Goal: Find contact information: Find contact information

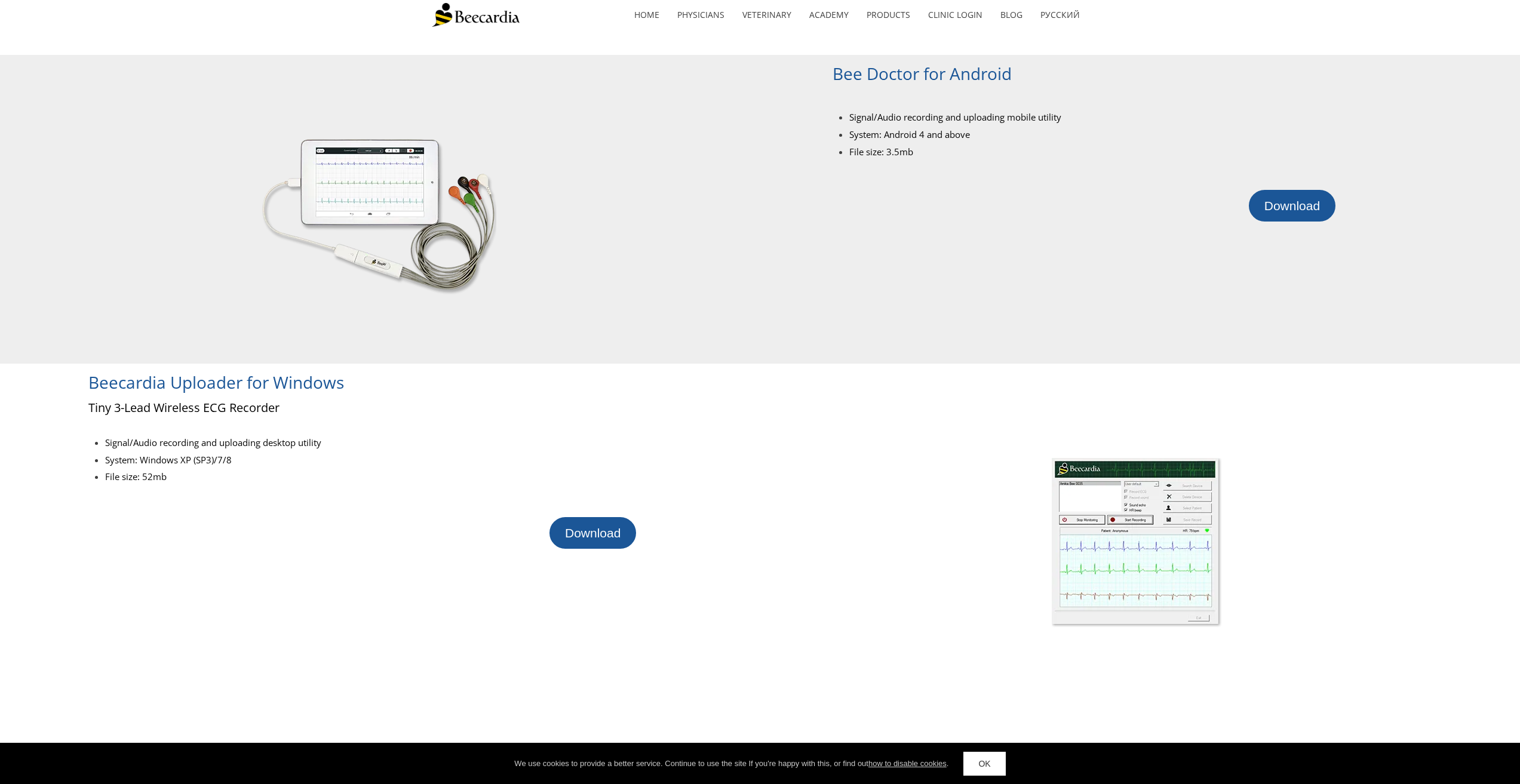
click at [1372, 84] on div at bounding box center [1440, 209] width 158 height 309
drag, startPoint x: 1337, startPoint y: 113, endPoint x: 1329, endPoint y: 104, distance: 12.0
click at [1329, 104] on div at bounding box center [1097, 98] width 529 height 16
drag, startPoint x: 1329, startPoint y: 104, endPoint x: 1324, endPoint y: 99, distance: 7.1
click at [1324, 99] on div at bounding box center [1097, 98] width 529 height 16
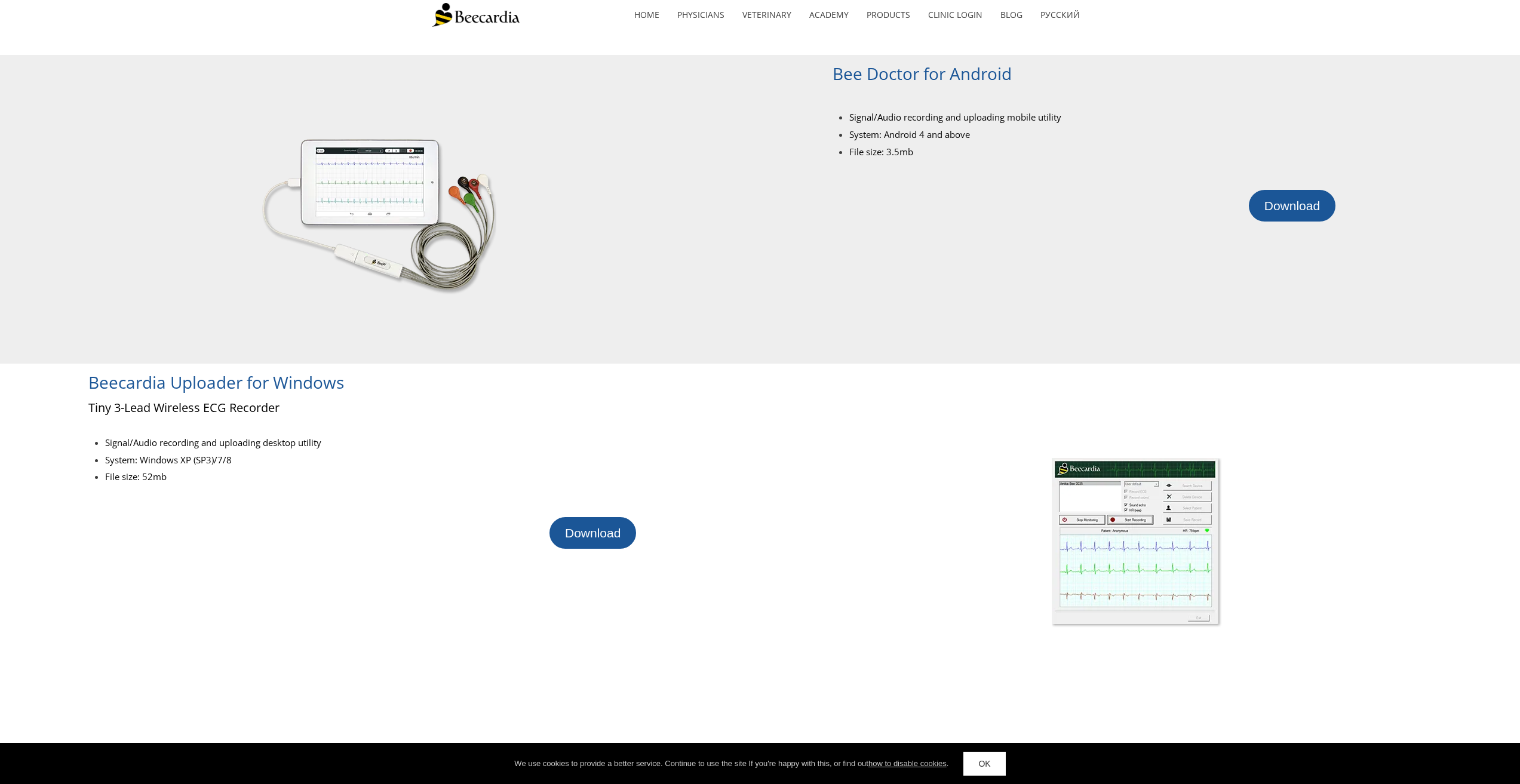
click at [850, 361] on div "Bee Doctor for Android Signal/Audio recording and uploading mobile utility Syst…" at bounding box center [1097, 209] width 529 height 309
click at [832, 322] on div at bounding box center [794, 209] width 76 height 309
drag, startPoint x: 828, startPoint y: 320, endPoint x: 824, endPoint y: 312, distance: 8.9
click at [824, 312] on div at bounding box center [794, 209] width 76 height 309
click at [816, 301] on div at bounding box center [794, 209] width 76 height 309
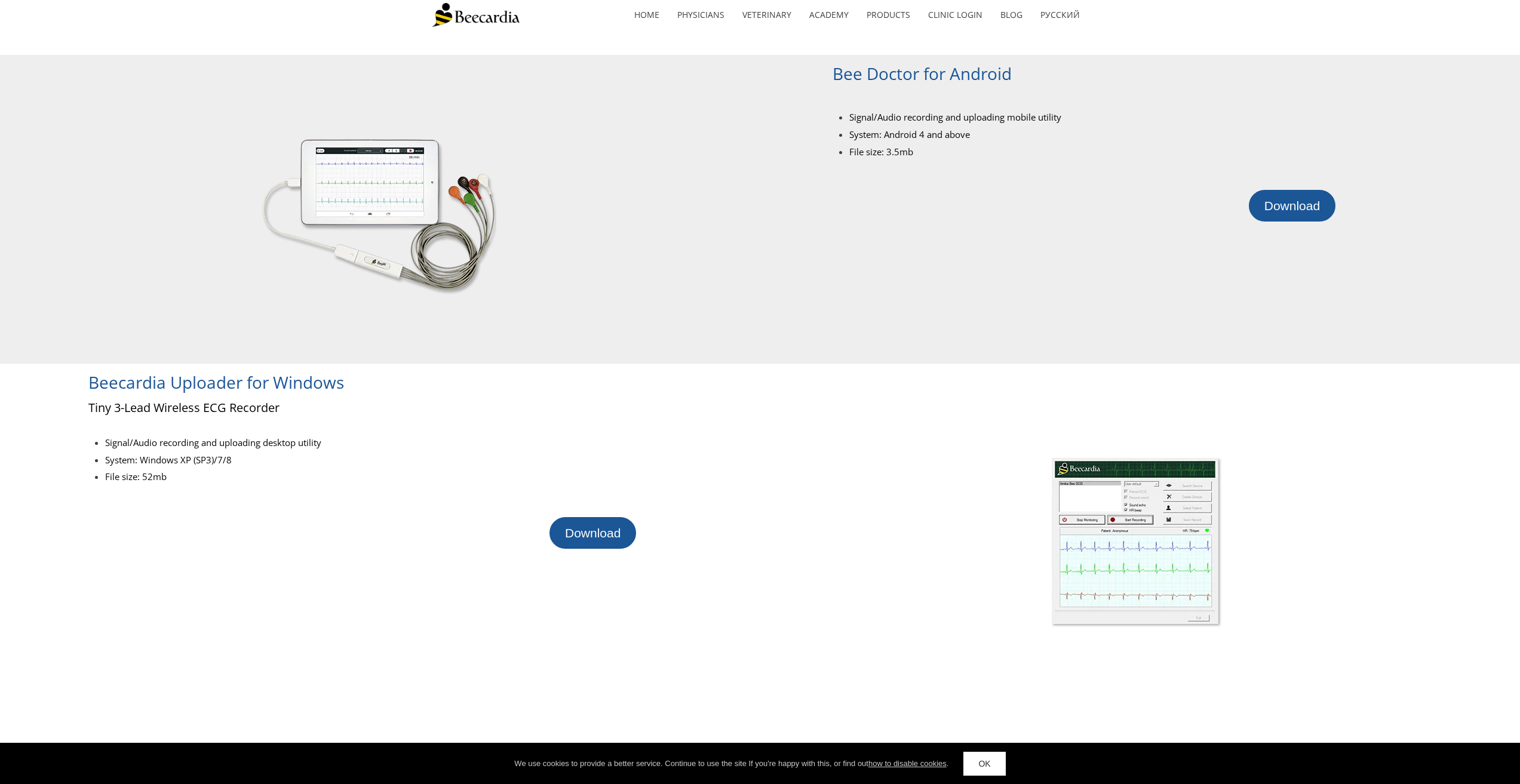
drag, startPoint x: 815, startPoint y: 301, endPoint x: 813, endPoint y: 293, distance: 8.2
click at [813, 296] on div at bounding box center [794, 209] width 76 height 309
click at [798, 286] on div at bounding box center [794, 209] width 76 height 309
click at [846, 286] on div at bounding box center [1097, 259] width 529 height 76
click at [855, 290] on div at bounding box center [1097, 259] width 529 height 76
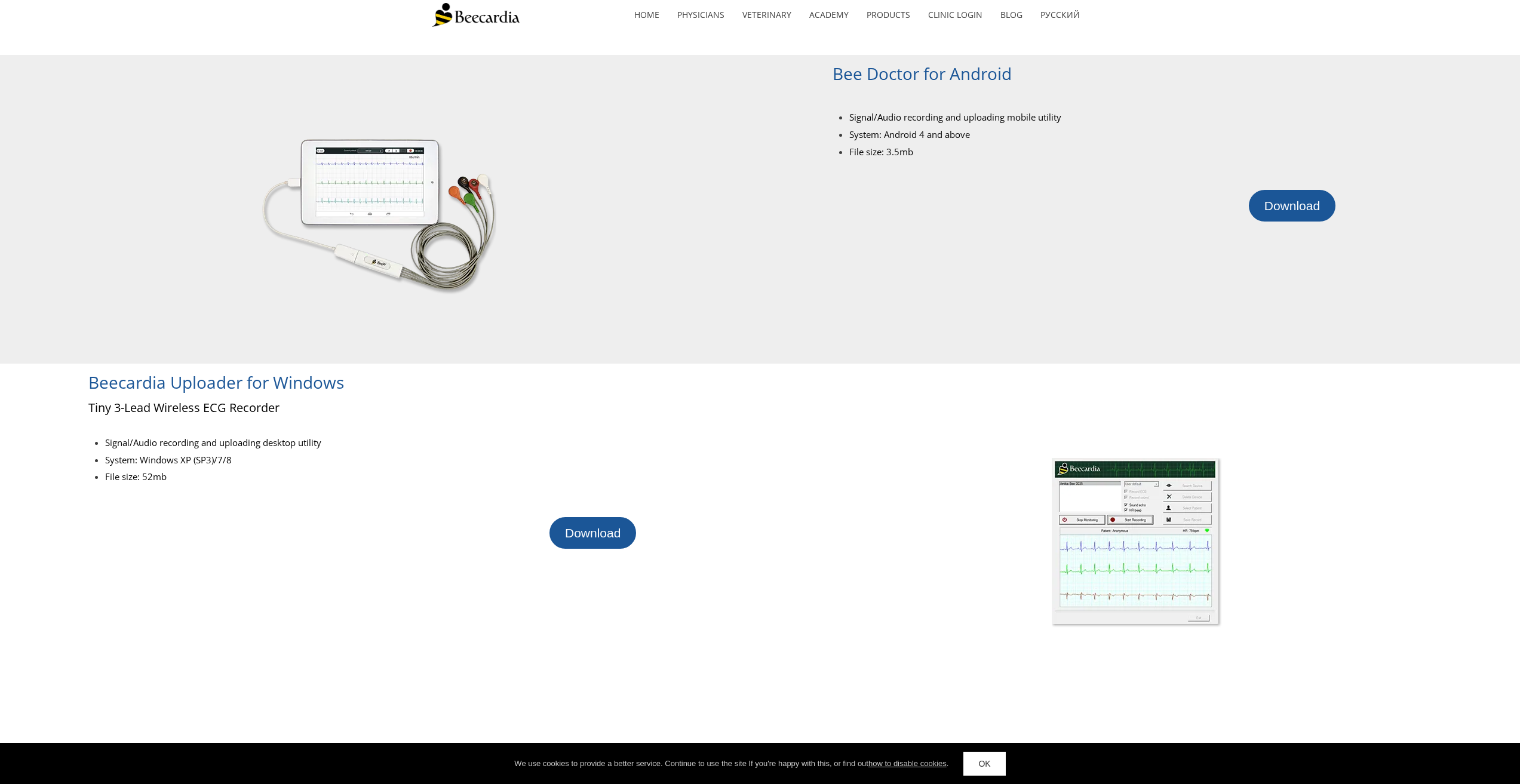
drag, startPoint x: 855, startPoint y: 290, endPoint x: 847, endPoint y: 276, distance: 16.1
click at [847, 276] on div at bounding box center [1097, 259] width 529 height 76
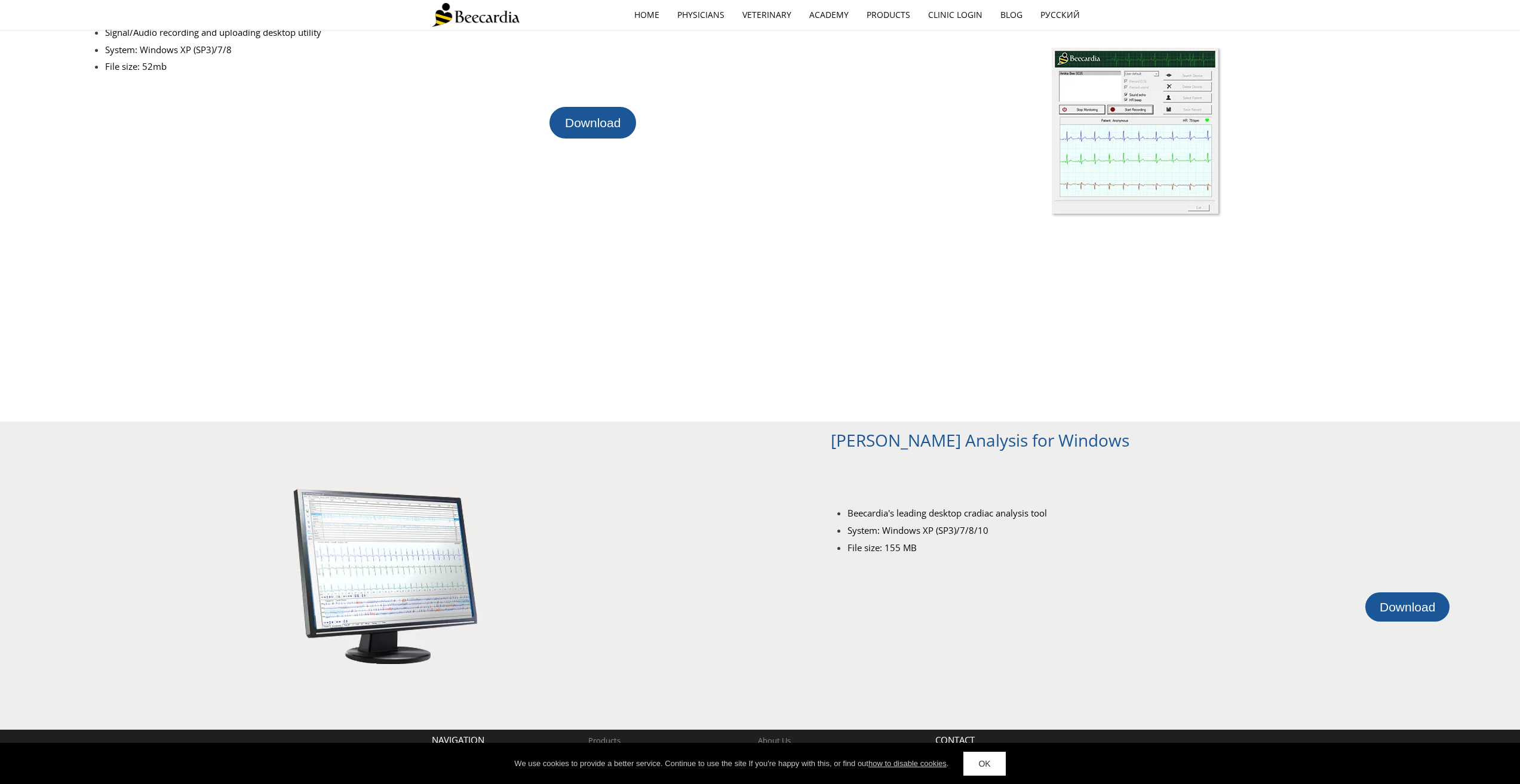
scroll to position [488, 0]
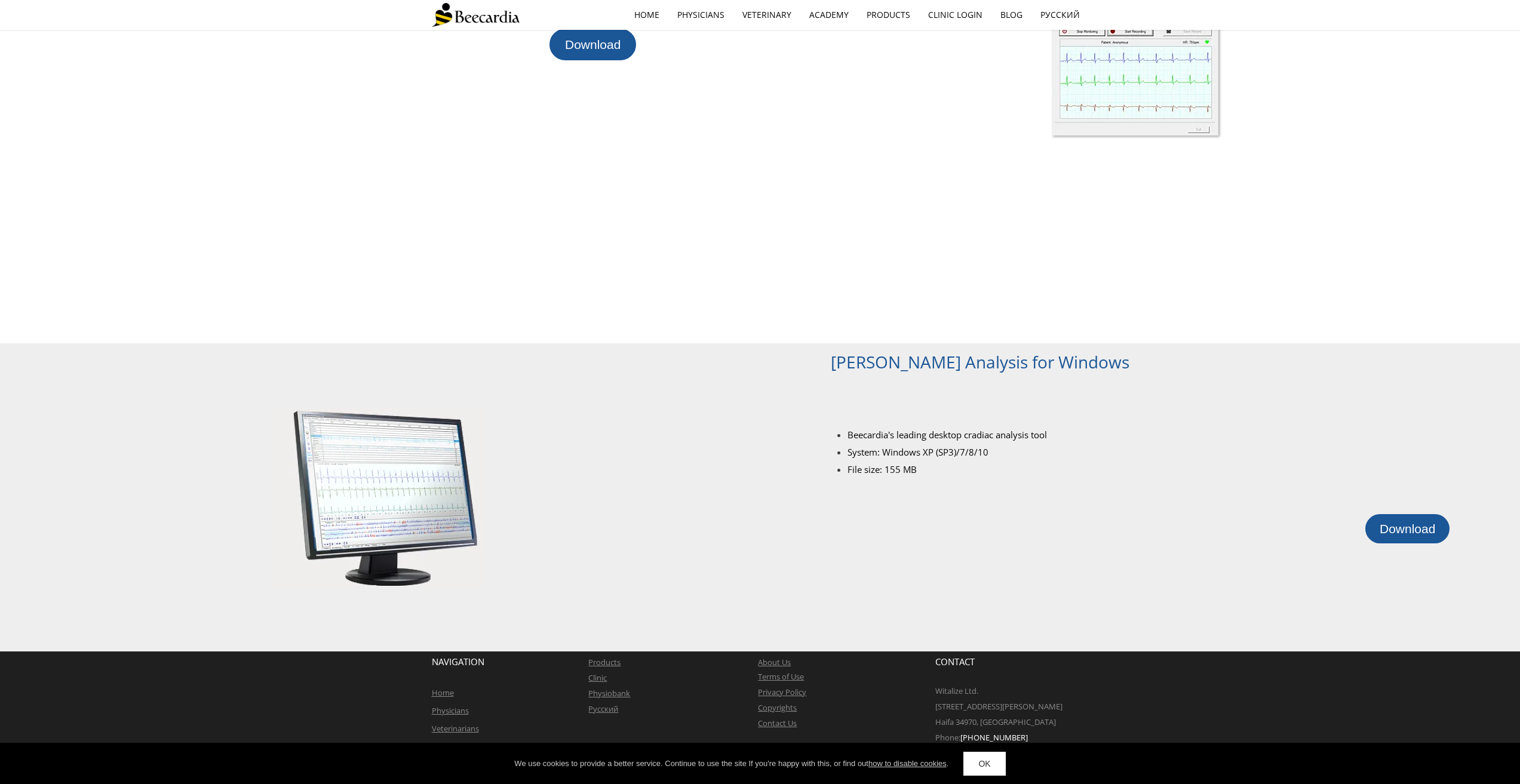
click at [897, 225] on link at bounding box center [1137, 54] width 484 height 358
drag, startPoint x: 897, startPoint y: 225, endPoint x: 875, endPoint y: 201, distance: 32.6
click at [875, 201] on div at bounding box center [1137, 54] width 767 height 358
click at [897, 208] on link at bounding box center [1137, 54] width 484 height 358
drag, startPoint x: 897, startPoint y: 208, endPoint x: 893, endPoint y: 192, distance: 16.5
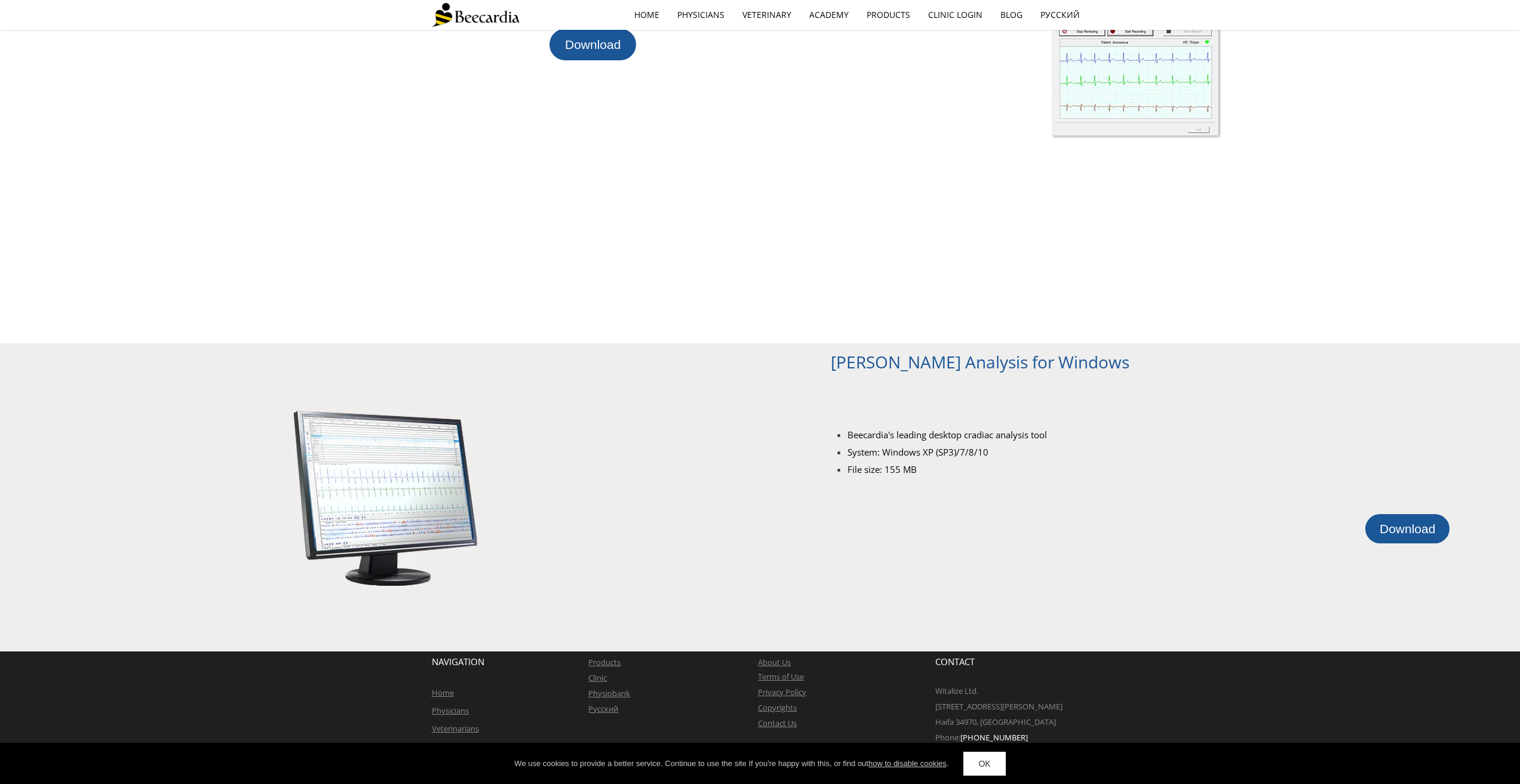
click at [893, 192] on div at bounding box center [1137, 54] width 767 height 358
click at [929, 217] on link at bounding box center [1137, 54] width 484 height 358
click at [927, 214] on link at bounding box center [1137, 54] width 484 height 358
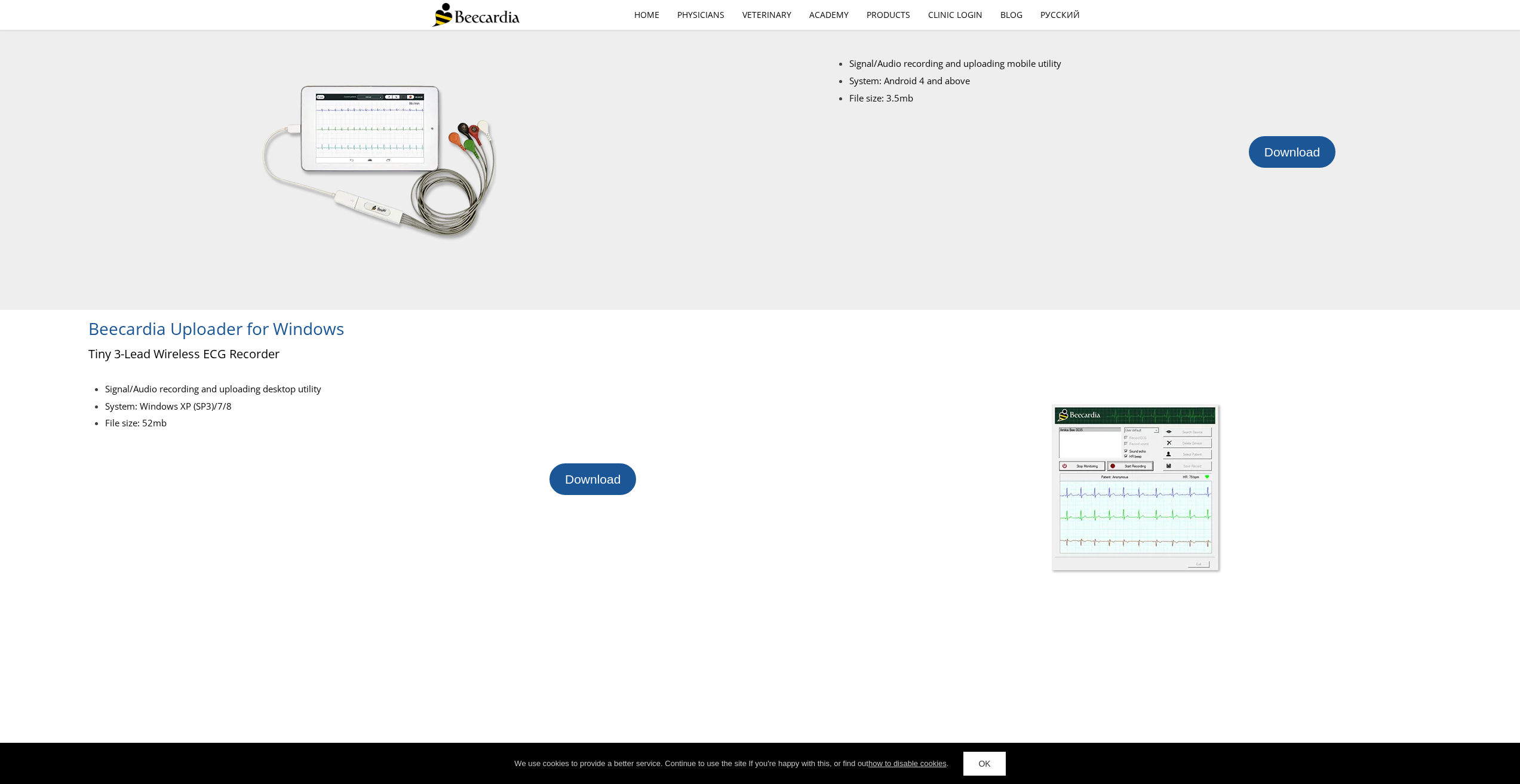
scroll to position [0, 0]
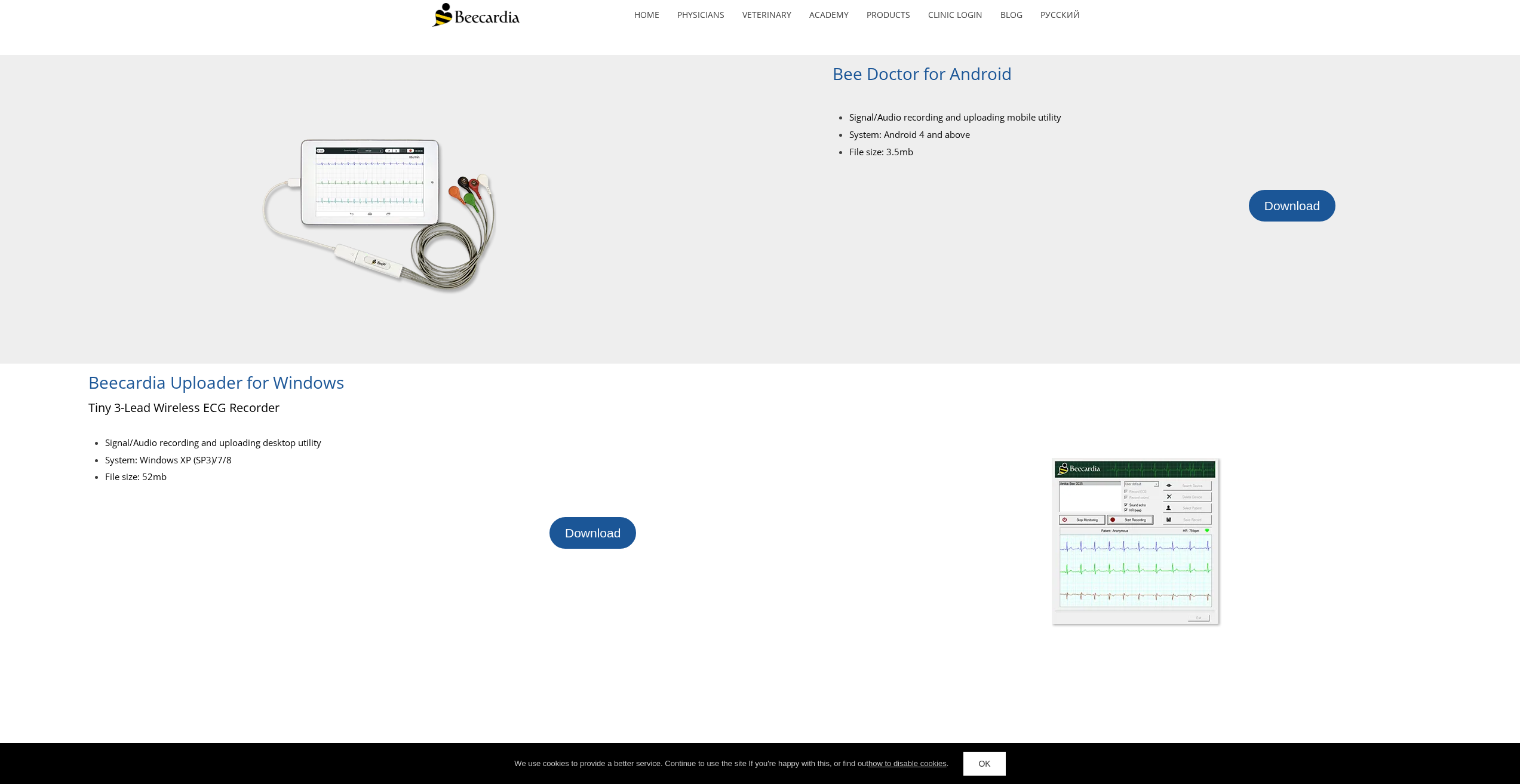
click at [731, 320] on div at bounding box center [378, 209] width 757 height 309
click at [725, 294] on div at bounding box center [378, 209] width 757 height 309
drag, startPoint x: 725, startPoint y: 294, endPoint x: 722, endPoint y: 268, distance: 26.2
click at [710, 282] on div at bounding box center [378, 209] width 757 height 309
click at [836, 254] on div at bounding box center [1097, 259] width 529 height 76
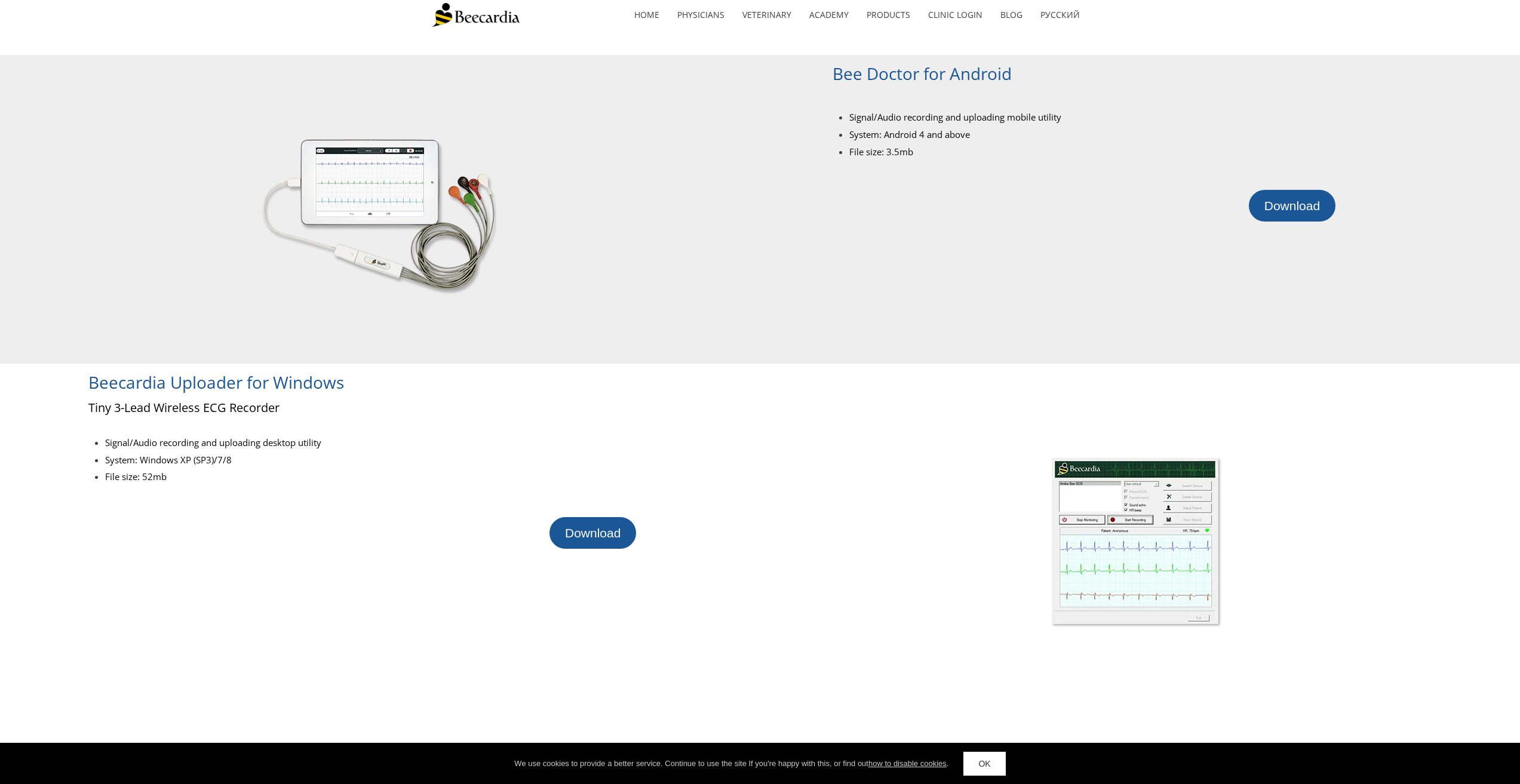
drag, startPoint x: 836, startPoint y: 254, endPoint x: 834, endPoint y: 246, distance: 8.2
click at [834, 246] on div at bounding box center [1097, 259] width 529 height 76
click at [1000, 299] on div "Bee Doctor for Android Signal/Audio recording and uploading mobile utility Syst…" at bounding box center [1097, 209] width 529 height 309
drag, startPoint x: 1000, startPoint y: 299, endPoint x: 989, endPoint y: 270, distance: 31.0
click at [992, 280] on div at bounding box center [1097, 259] width 529 height 76
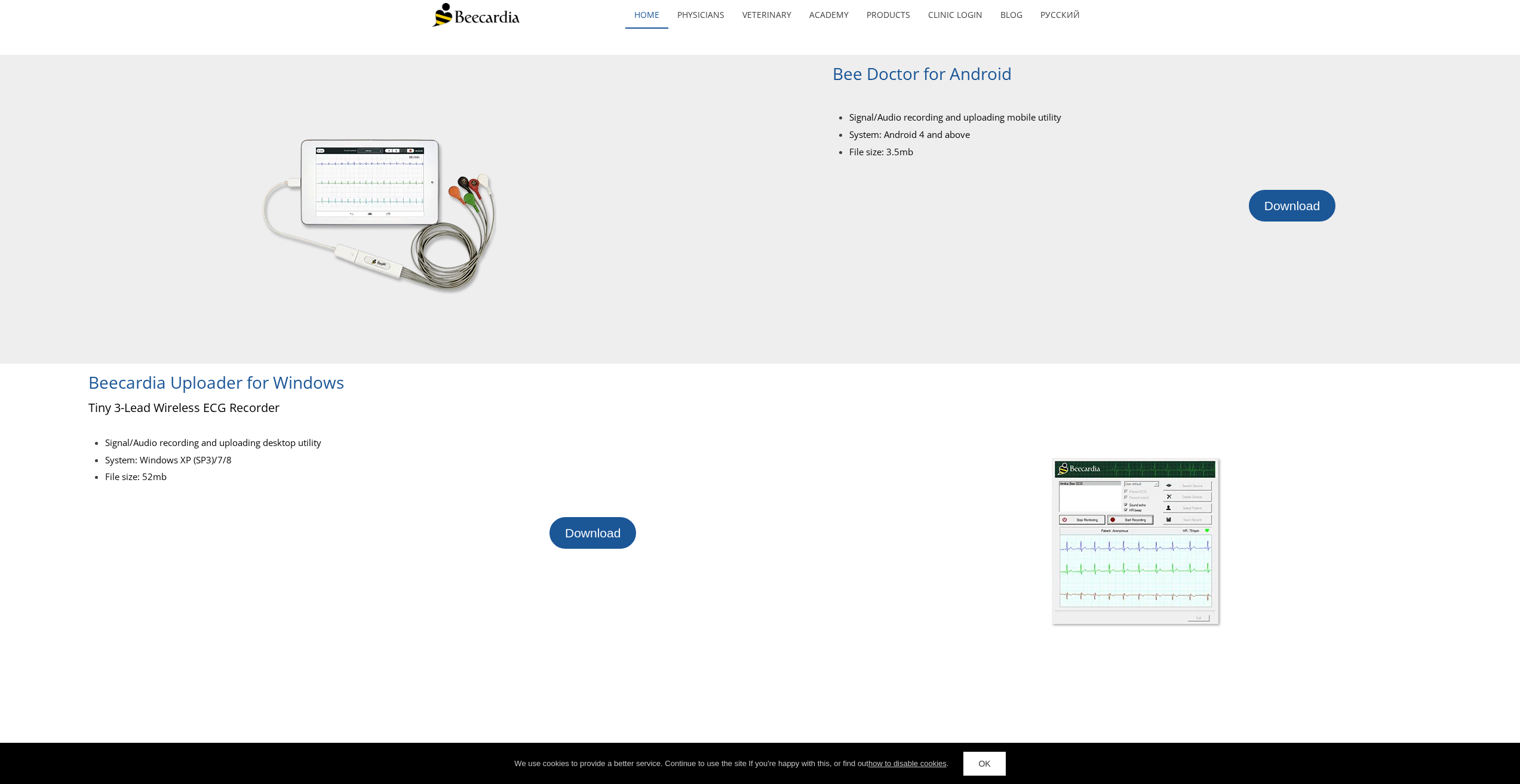
click at [649, 19] on link "home" at bounding box center [647, 15] width 43 height 28
click at [969, 239] on div at bounding box center [1097, 259] width 529 height 76
drag, startPoint x: 967, startPoint y: 238, endPoint x: 957, endPoint y: 229, distance: 13.5
click at [957, 229] on div at bounding box center [1097, 259] width 529 height 76
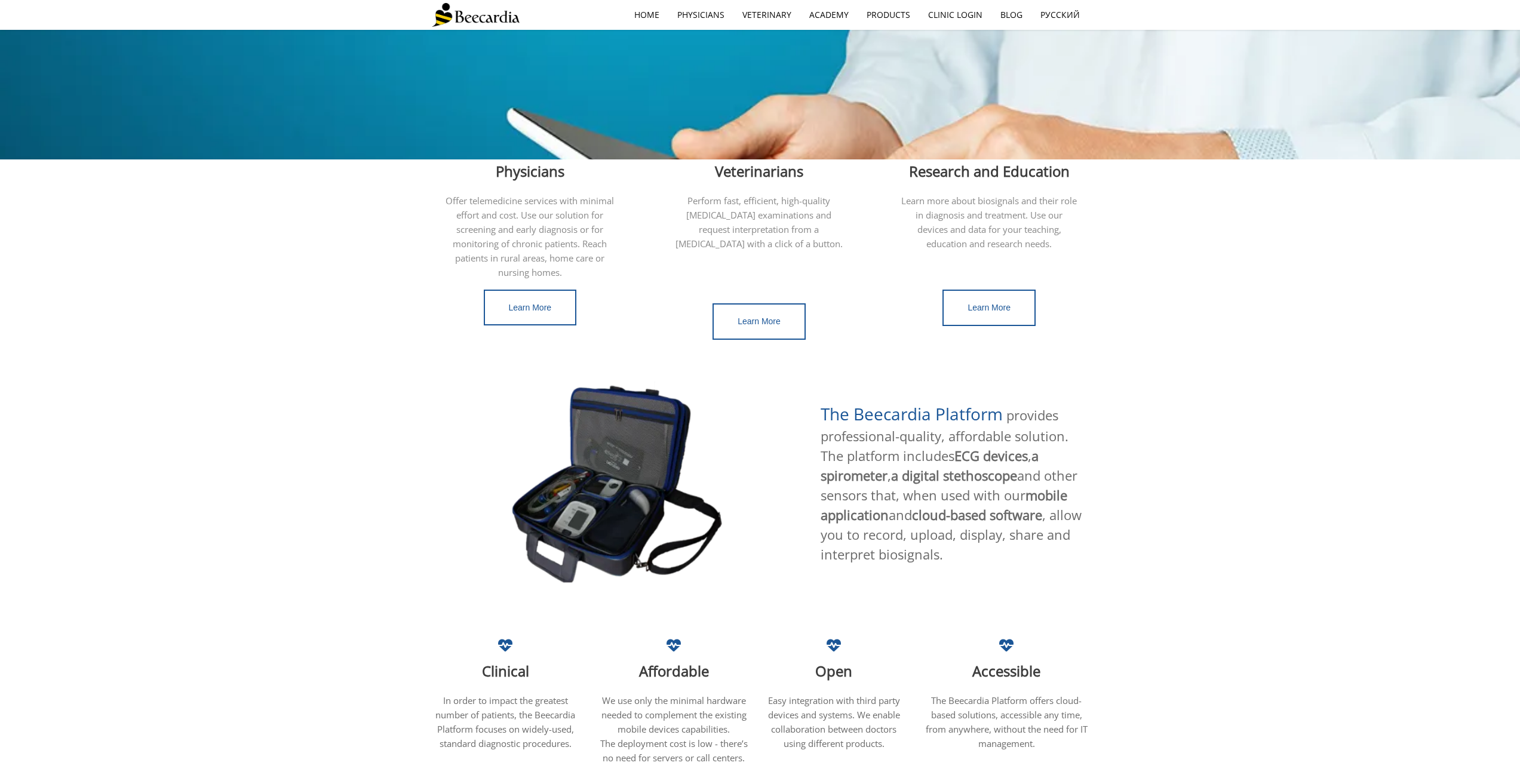
scroll to position [299, 0]
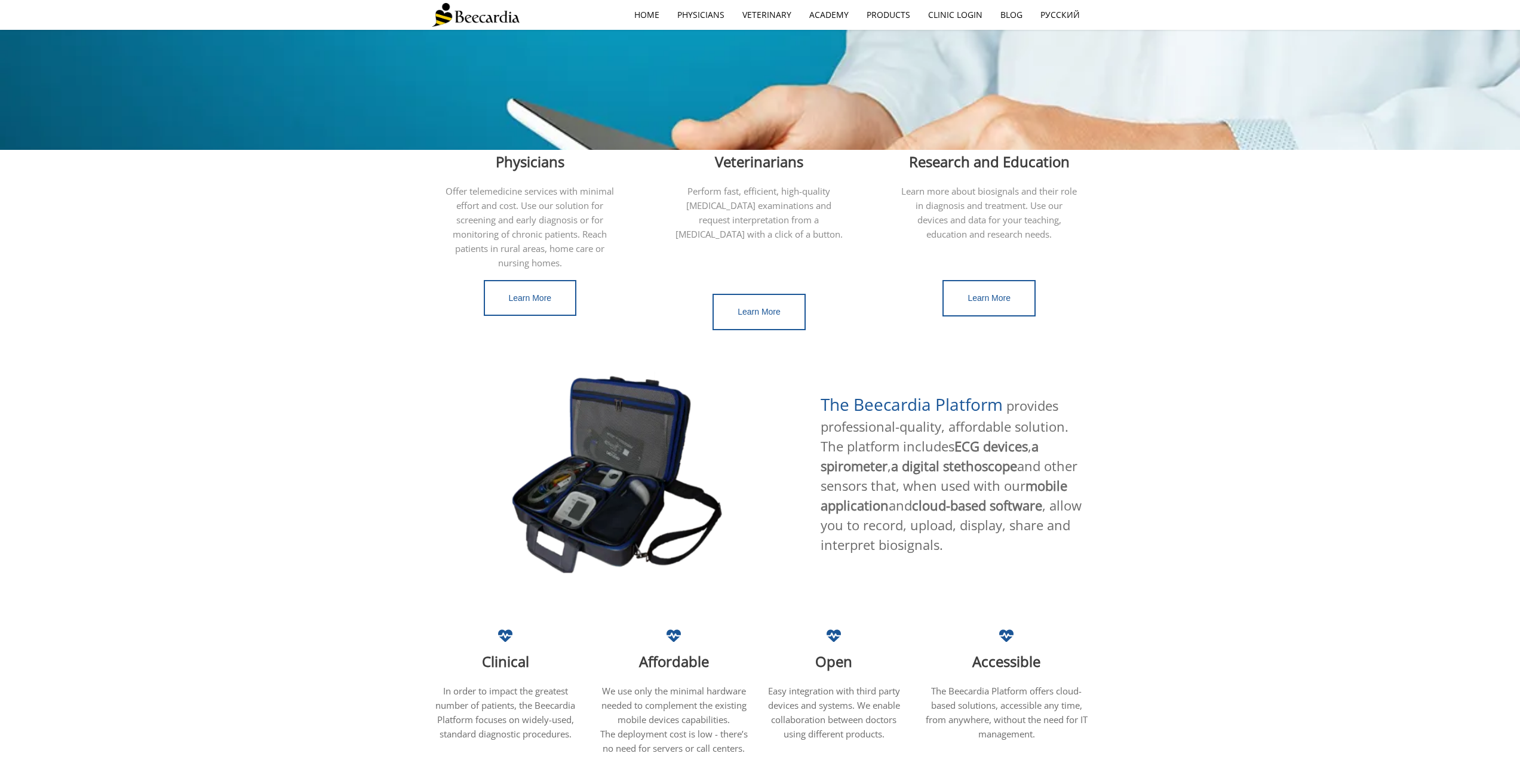
click at [945, 456] on span "a digital stethoscope" at bounding box center [954, 465] width 126 height 18
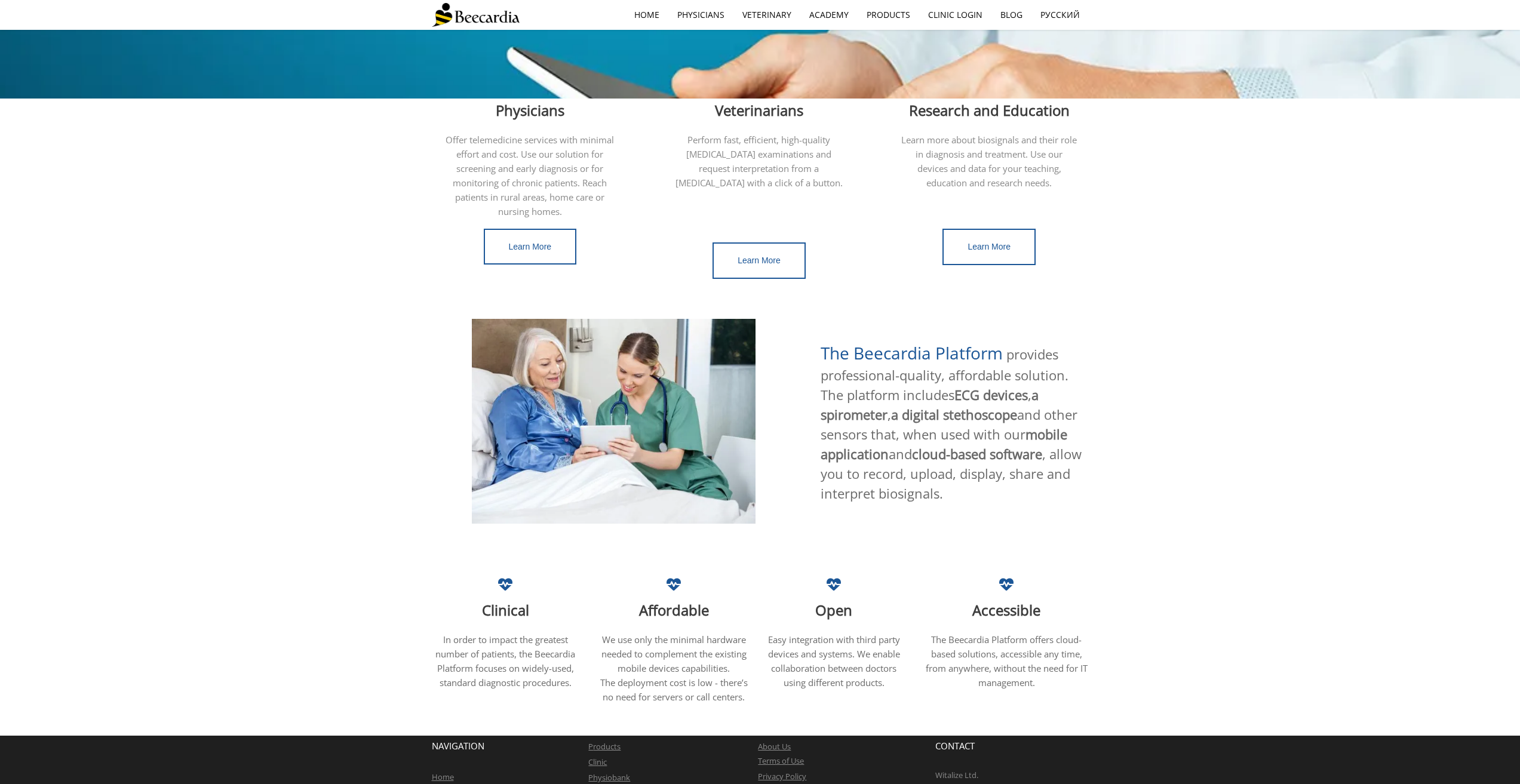
scroll to position [420, 0]
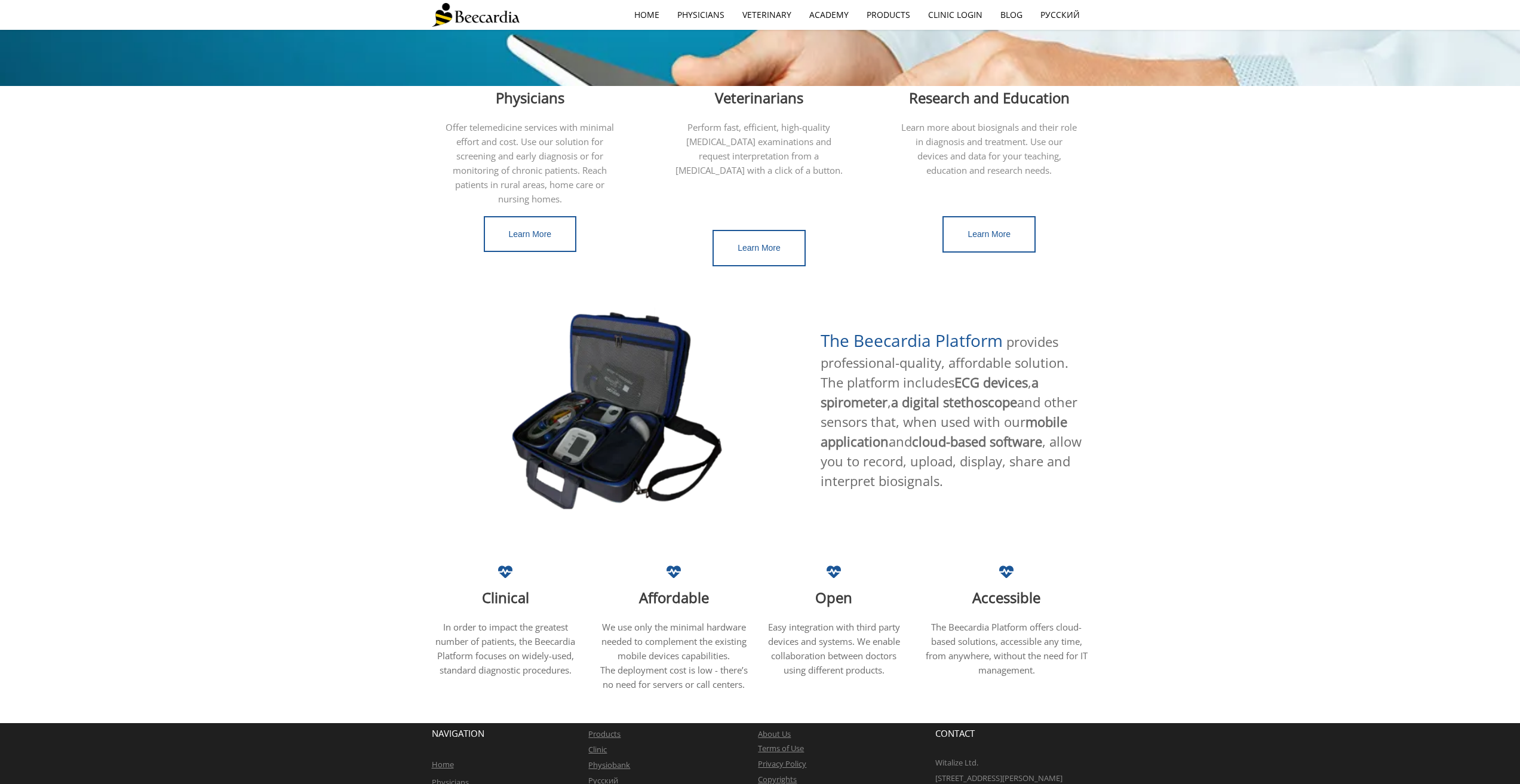
scroll to position [420, 0]
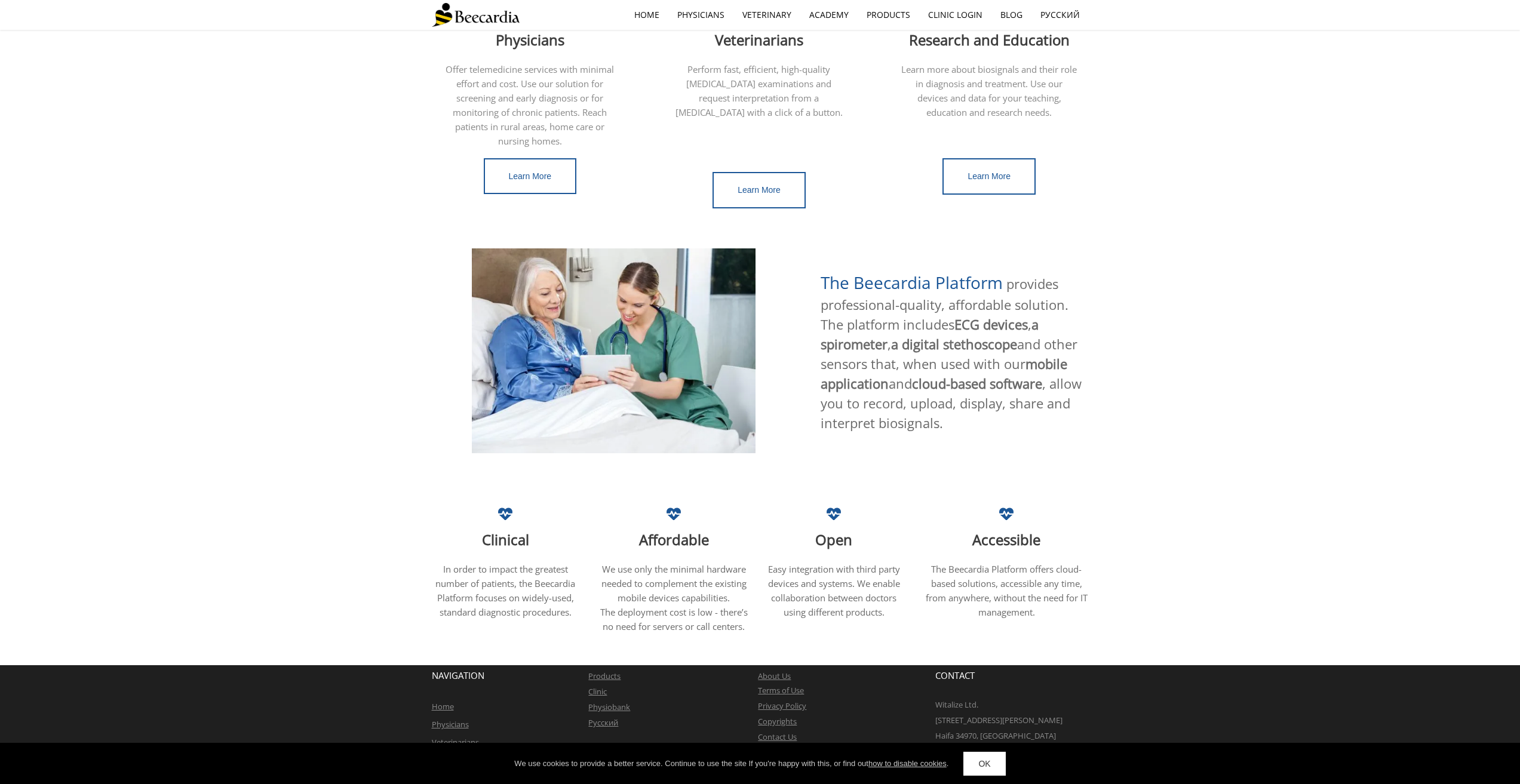
click at [911, 354] on span "provides professional-quality, affordable solution. The platform includes ECG d…" at bounding box center [951, 353] width 261 height 157
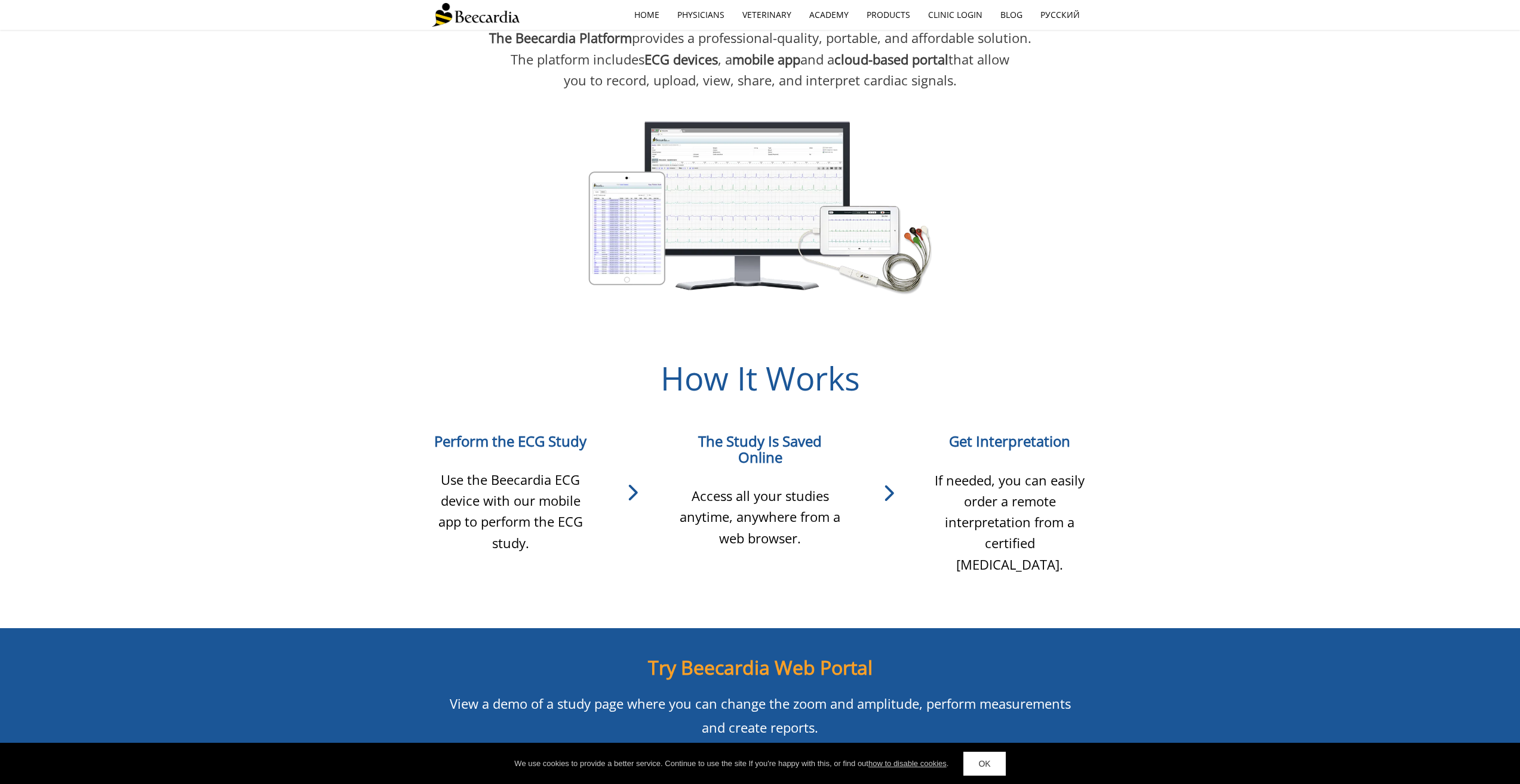
scroll to position [1254, 0]
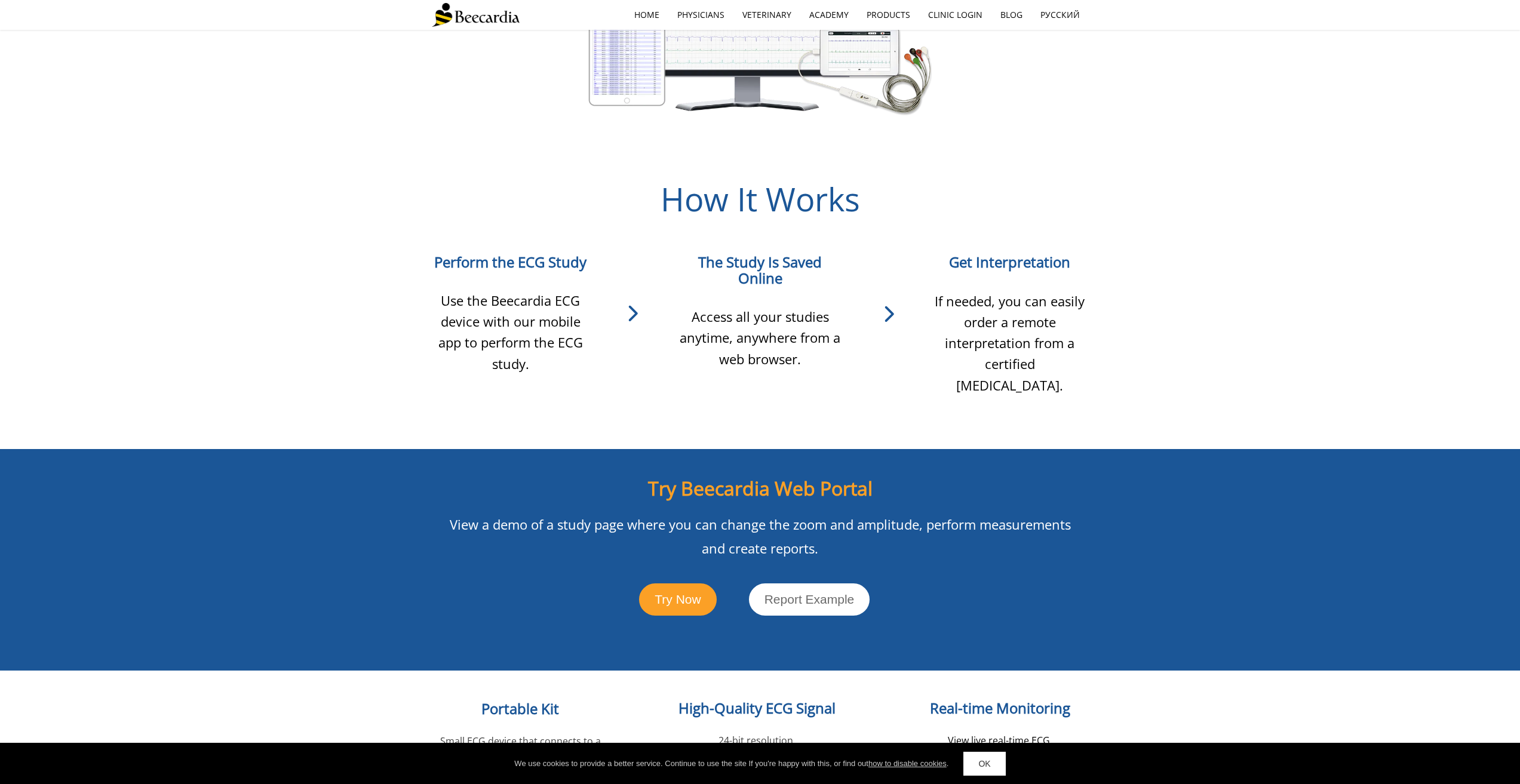
click at [1097, 252] on div "Perform the ECG Study Use the Beecardia ECG device with our mobile app to perfo…" at bounding box center [760, 335] width 1520 height 228
click at [1097, 253] on div "Perform the ECG Study Use the Beecardia ECG device with our mobile app to perfo…" at bounding box center [760, 335] width 1520 height 228
click at [1029, 292] on span "If needed, you can easily order a remote interpretation from a certified cardio…" at bounding box center [1009, 343] width 150 height 102
click at [1016, 252] on span "Get Interpretation" at bounding box center [1009, 262] width 121 height 20
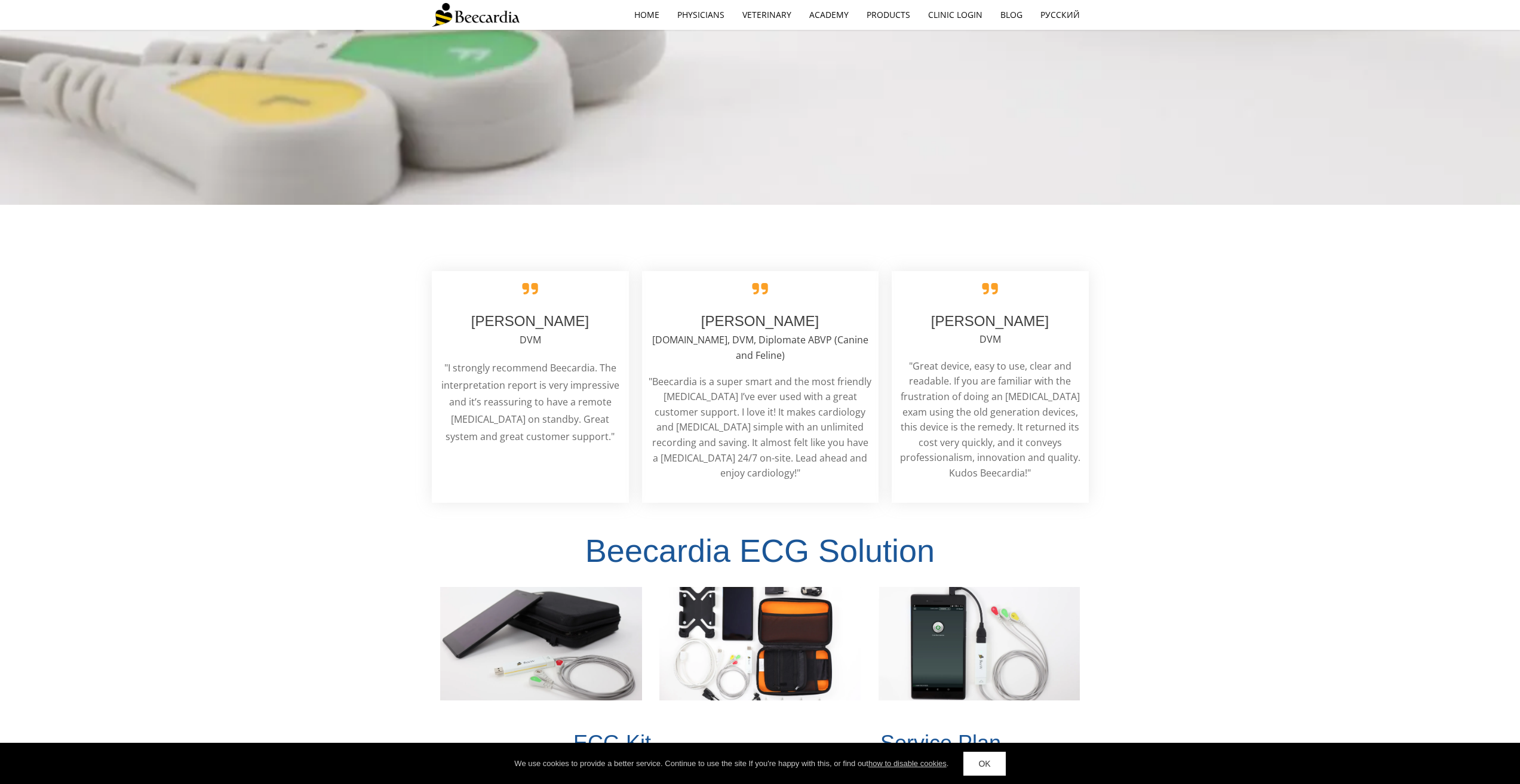
scroll to position [2746, 0]
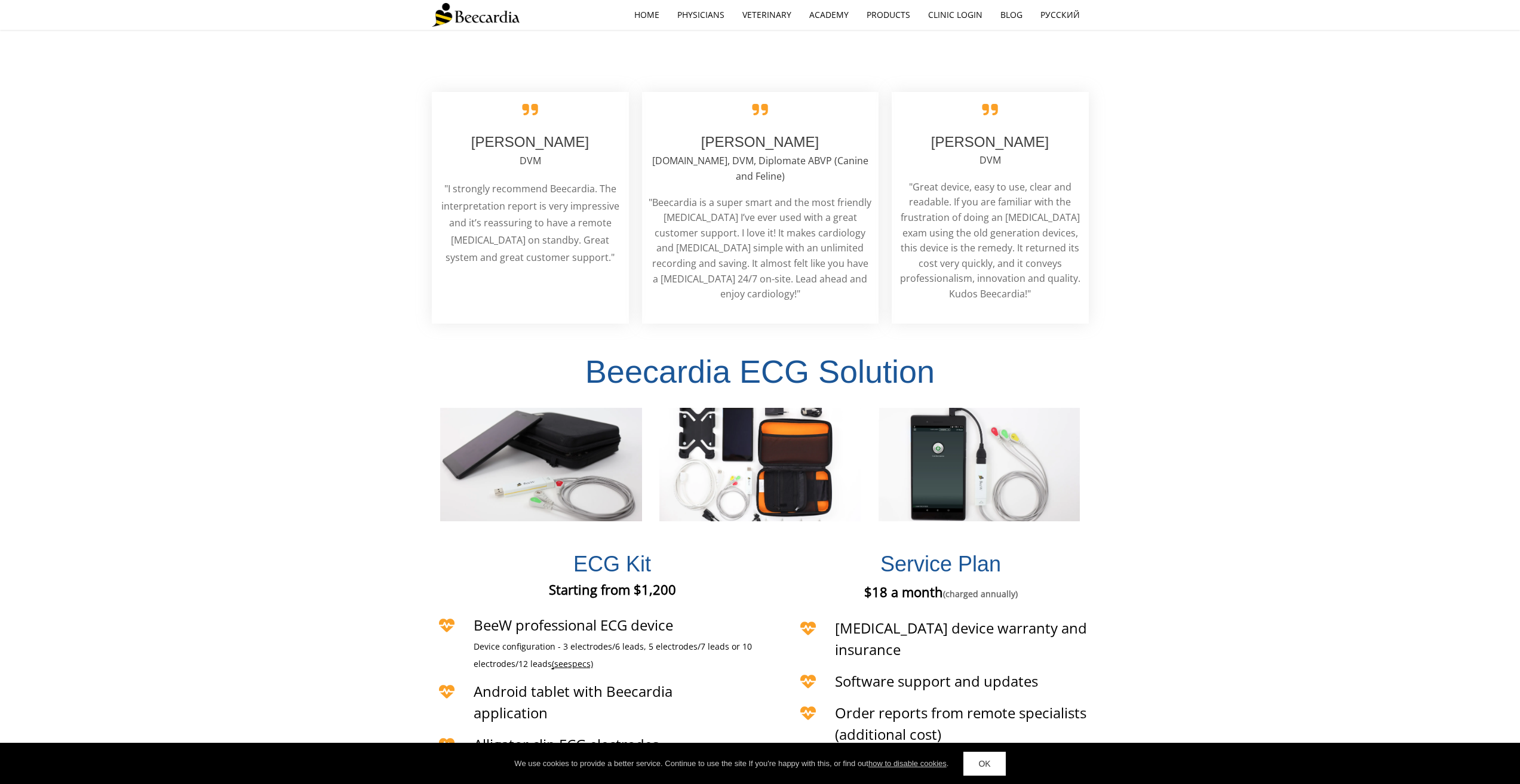
click at [1012, 249] on span ""Great device, easy to use, clear and readable. If you are familiar with the fr…" at bounding box center [990, 241] width 180 height 120
click at [1010, 249] on span ""Great device, easy to use, clear and readable. If you are familiar with the fr…" at bounding box center [990, 241] width 180 height 120
click at [1008, 246] on span ""Great device, easy to use, clear and readable. If you are familiar with the fr…" at bounding box center [990, 241] width 180 height 120
drag, startPoint x: 1008, startPoint y: 246, endPoint x: 994, endPoint y: 204, distance: 44.3
click at [1008, 241] on span ""Great device, easy to use, clear and readable. If you are familiar with the fr…" at bounding box center [990, 241] width 180 height 120
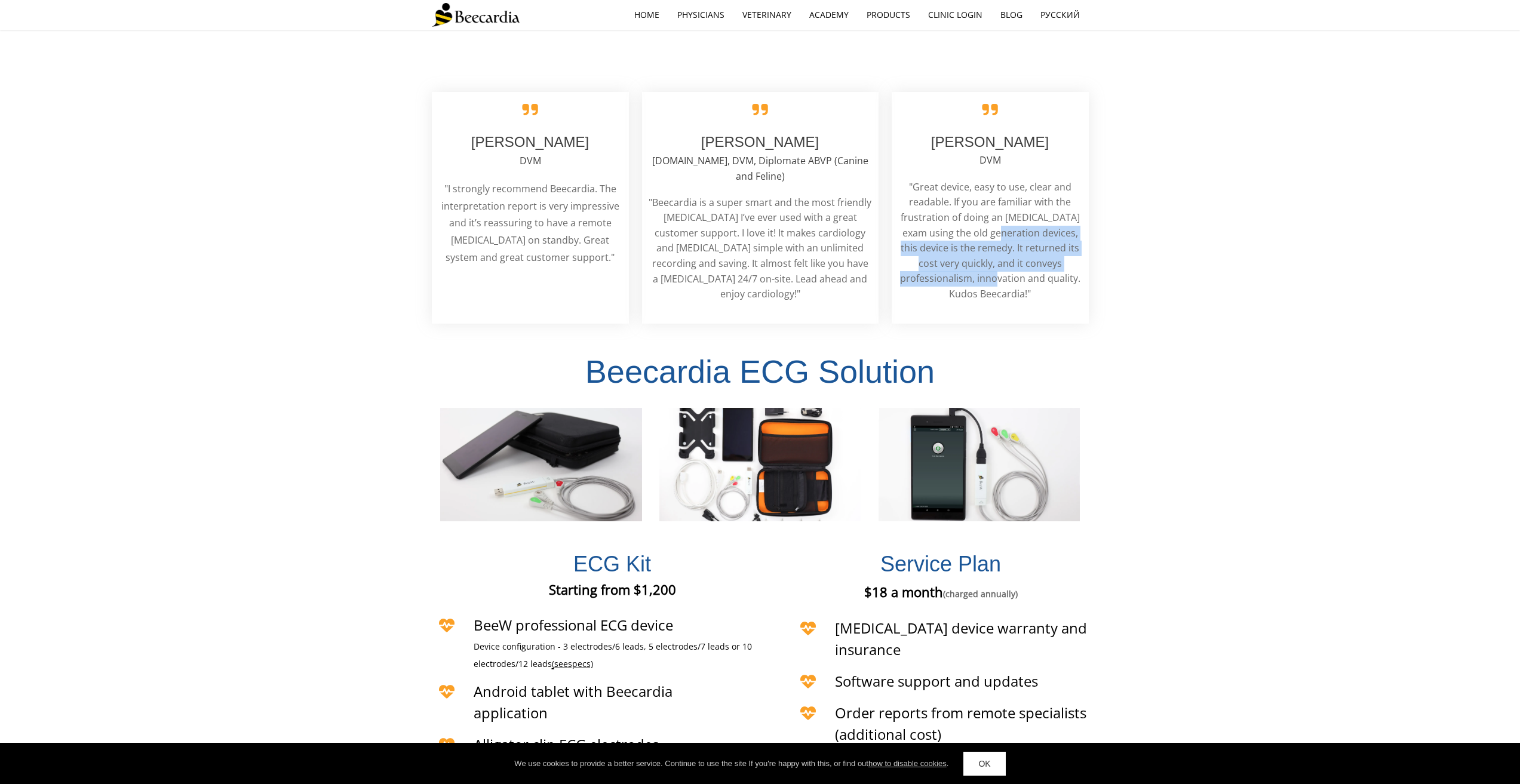
drag, startPoint x: 994, startPoint y: 204, endPoint x: 994, endPoint y: 249, distance: 45.0
click at [994, 249] on span ""Great device, easy to use, clear and readable. If you are familiar with the fr…" at bounding box center [990, 241] width 180 height 120
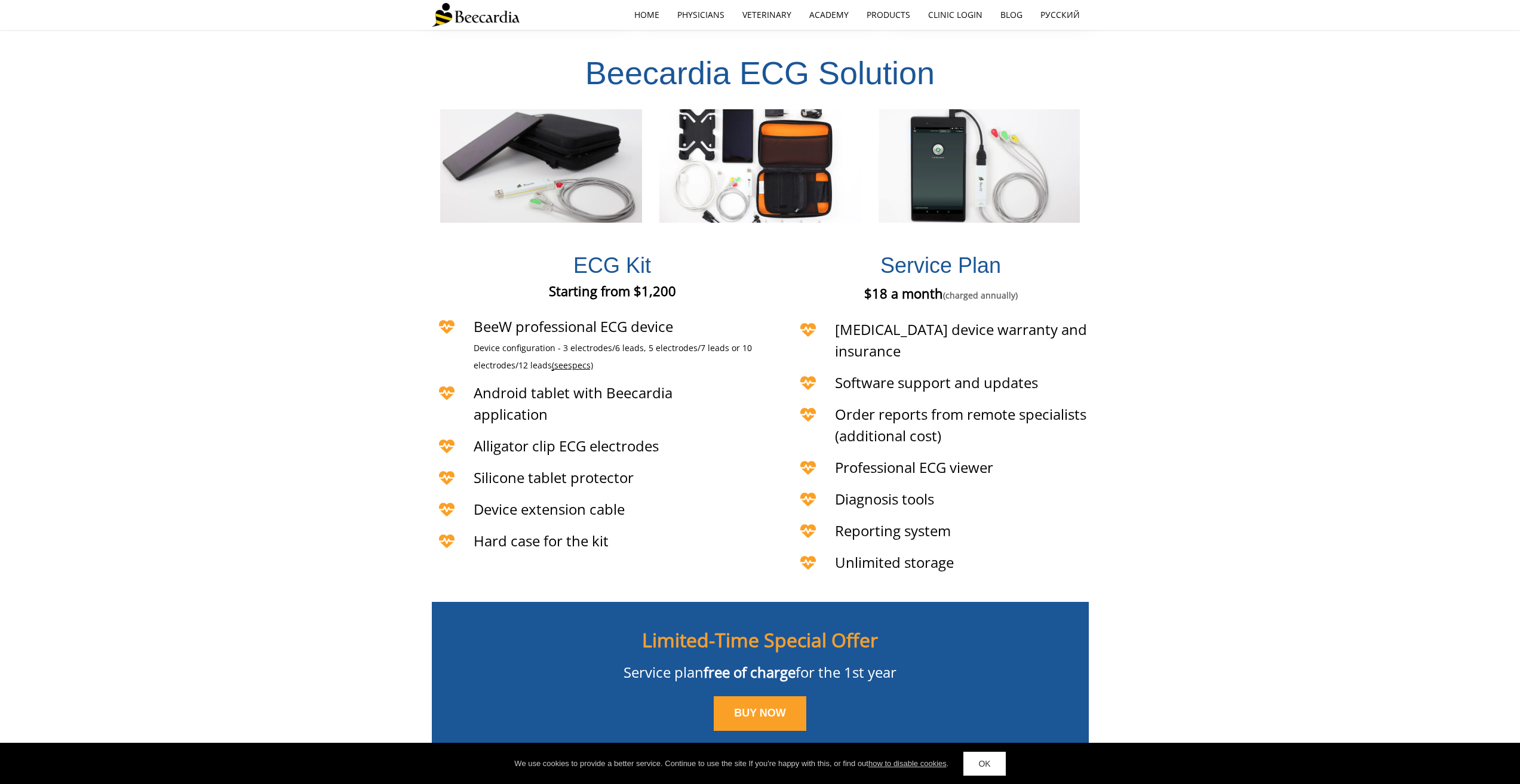
click at [1219, 421] on div "ECG Kit Starting from $1,200 Starting from €1,200 BeeW professional ECG device …" at bounding box center [760, 410] width 1520 height 356
drag, startPoint x: 1201, startPoint y: 404, endPoint x: 1194, endPoint y: 394, distance: 12.2
click at [1194, 394] on div "ECG Kit Starting from $1,200 Starting from €1,200 BeeW professional ECG device …" at bounding box center [760, 410] width 1520 height 356
click at [1187, 383] on div "ECG Kit Starting from $1,200 Starting from €1,200 BeeW professional ECG device …" at bounding box center [760, 410] width 1520 height 356
click at [1183, 371] on div "ECG Kit Starting from $1,200 Starting from €1,200 BeeW professional ECG device …" at bounding box center [760, 410] width 1520 height 356
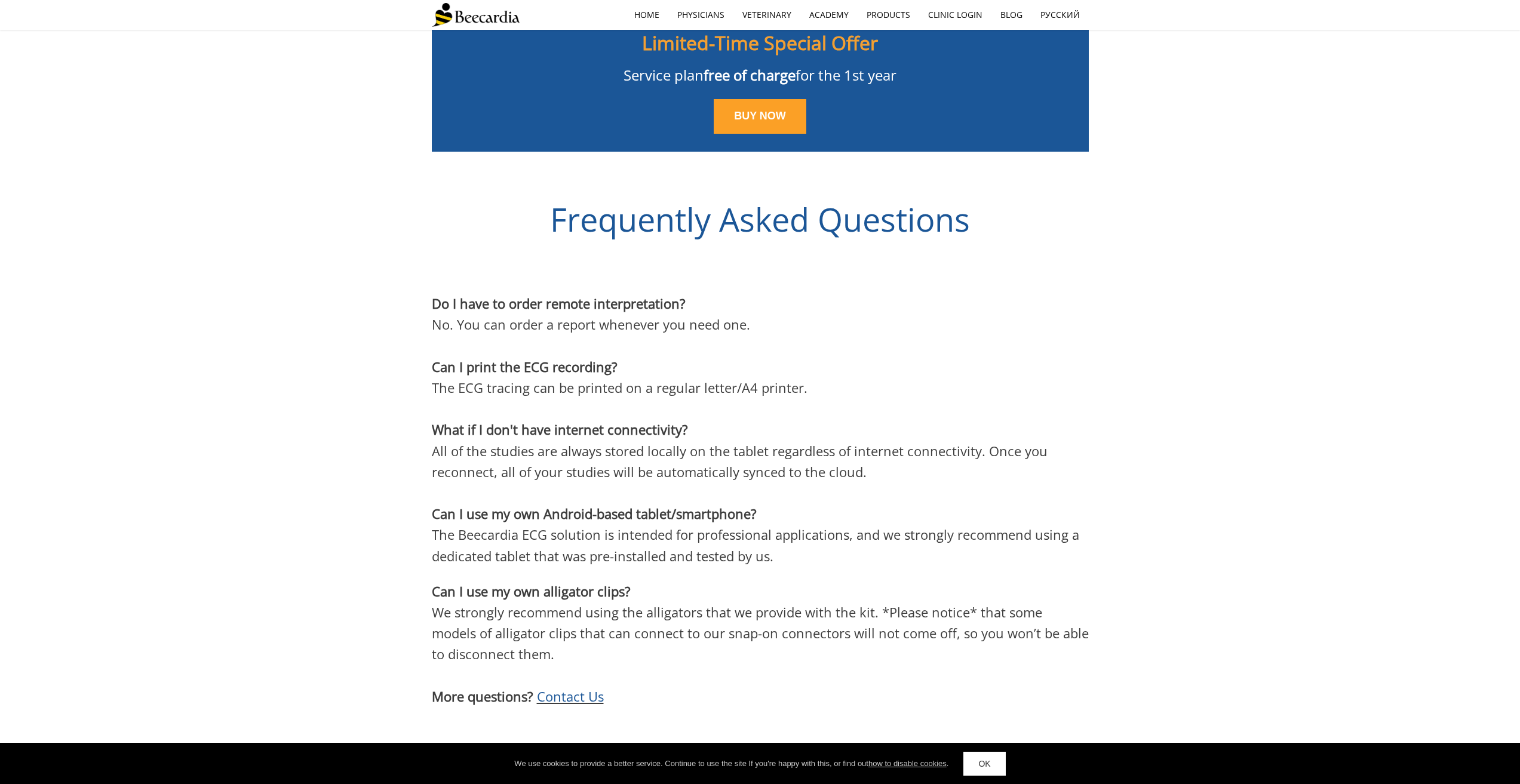
scroll to position [3710, 0]
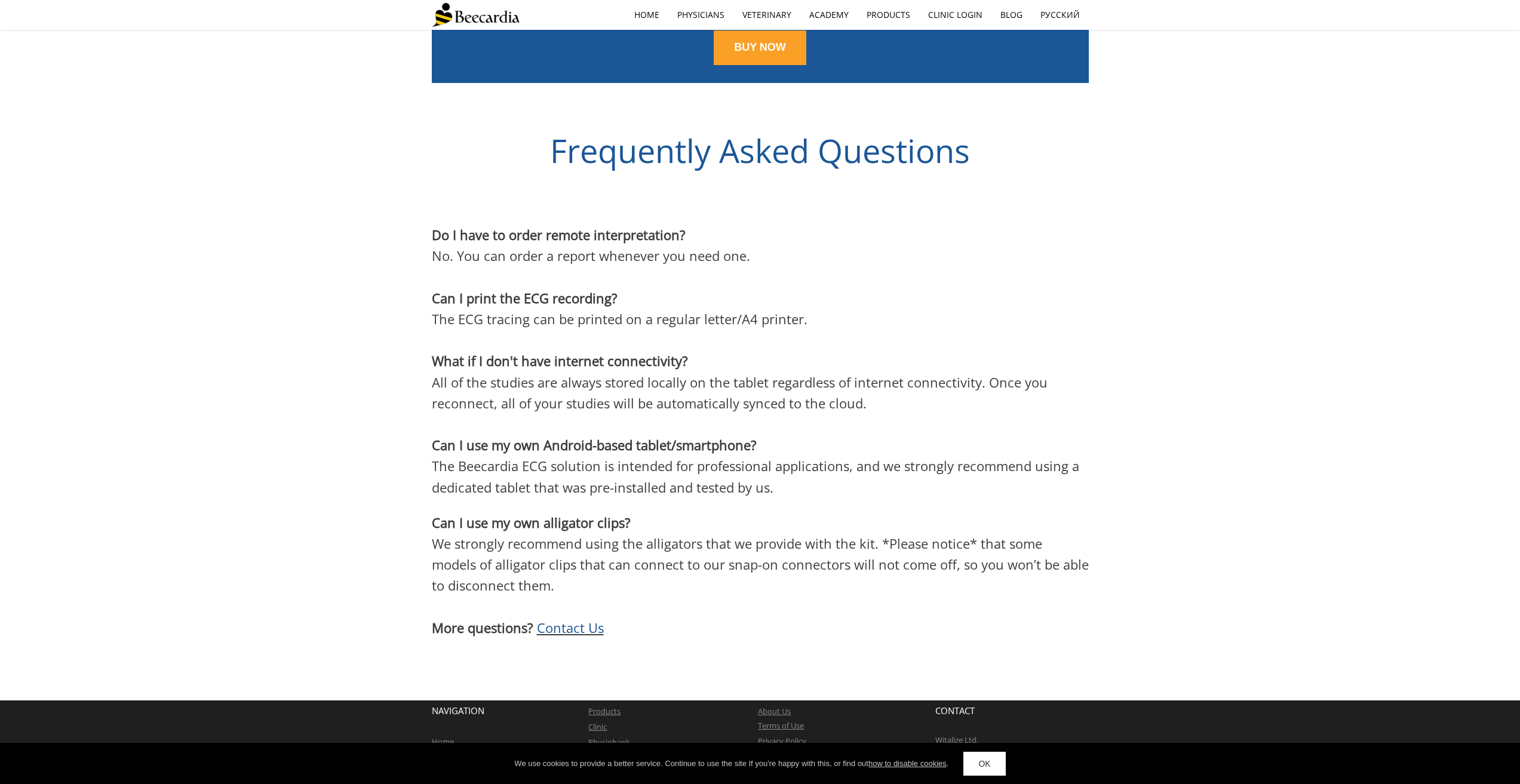
click at [571, 619] on span "Contact Us" at bounding box center [570, 627] width 67 height 18
